Goal: Obtain resource: Obtain resource

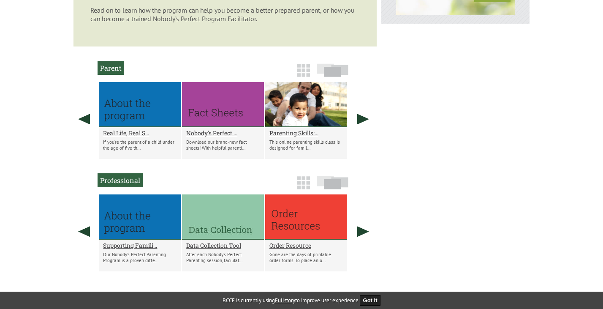
scroll to position [507, 0]
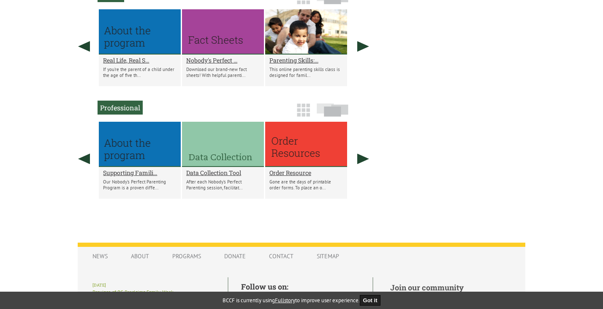
click at [209, 62] on div "Nobody's Perfect ... Download our brand-new fact sheets! With helpful parenti..." at bounding box center [223, 70] width 82 height 32
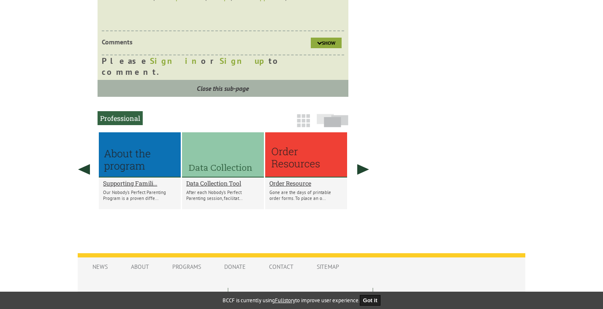
scroll to position [751, 0]
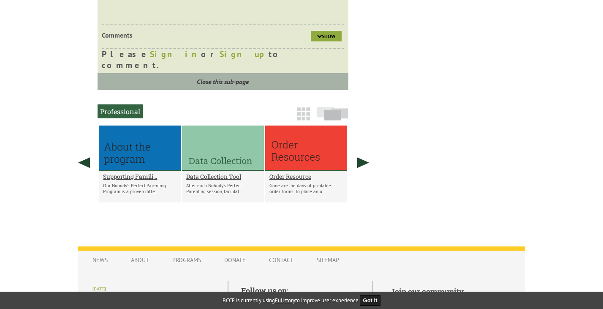
click at [223, 160] on div at bounding box center [223, 147] width 82 height 45
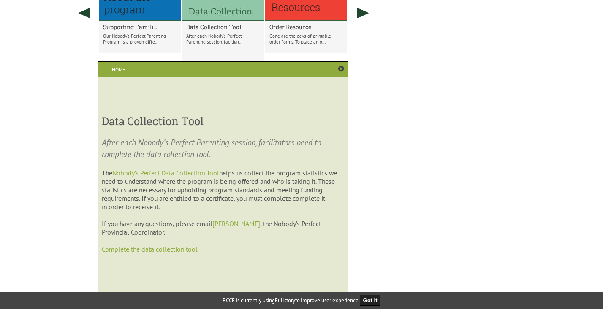
scroll to position [695, 0]
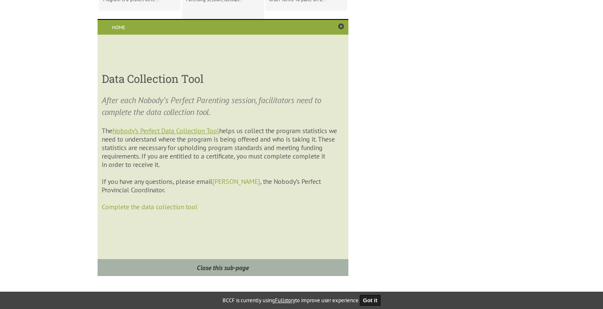
click at [218, 135] on link "Nobody’s Perfect Data Collection Tool" at bounding box center [165, 130] width 107 height 8
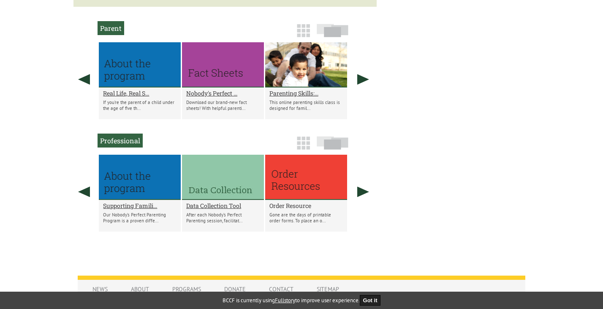
click at [293, 209] on h2 "Order Resource" at bounding box center [305, 205] width 73 height 8
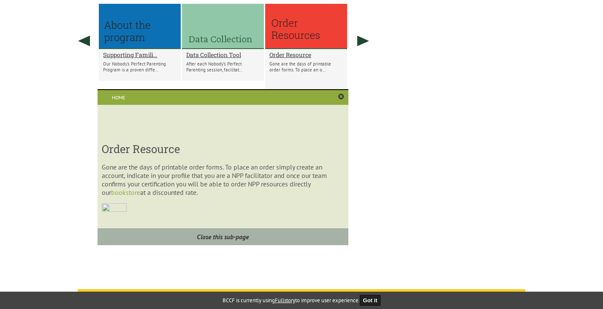
scroll to position [610, 0]
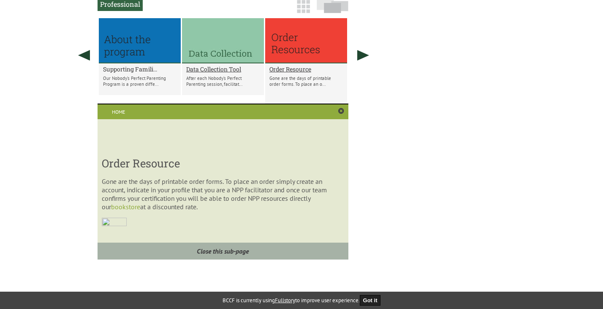
click at [137, 73] on h2 "Supporting Famili..." at bounding box center [139, 69] width 73 height 8
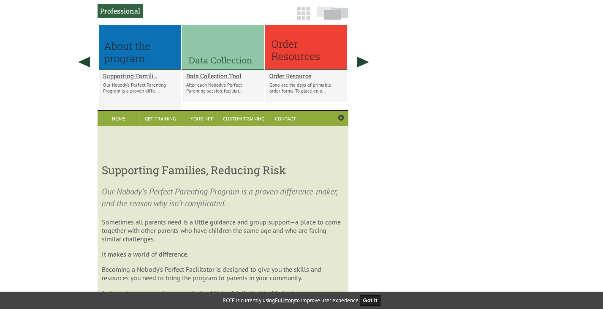
scroll to position [526, 0]
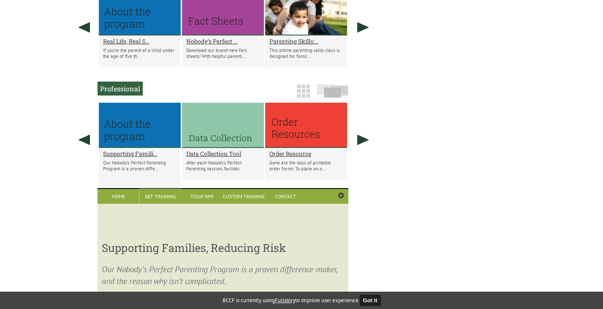
click at [297, 155] on div "Order Resource Gone are the days of printable order forms. To place an o..." at bounding box center [306, 164] width 82 height 32
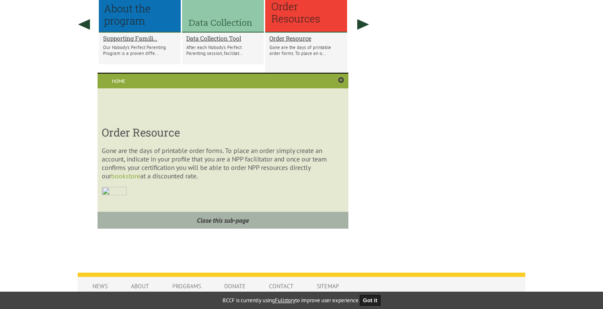
scroll to position [652, 0]
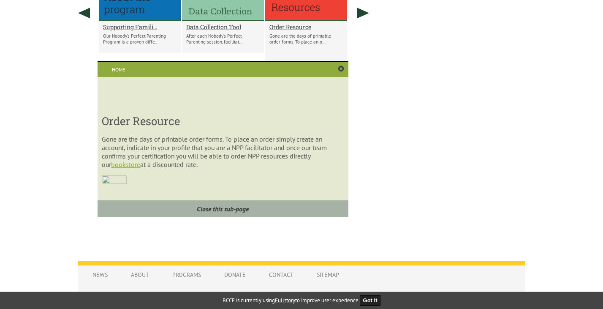
click at [128, 168] on link "bookstore" at bounding box center [125, 164] width 29 height 8
